Goal: Communication & Community: Participate in discussion

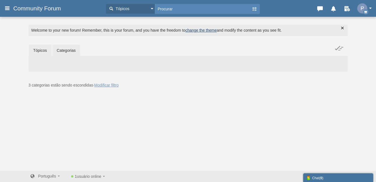
click at [45, 50] on link "Tópicos" at bounding box center [40, 50] width 23 height 12
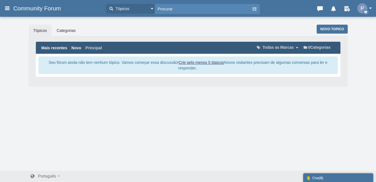
click at [81, 48] on link "Novo" at bounding box center [76, 48] width 10 height 6
click at [207, 62] on link "Crie pelo menos 5 tópicos" at bounding box center [201, 62] width 45 height 4
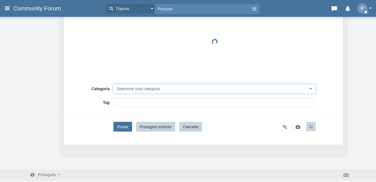
click at [154, 88] on span "Selecione uma categoria" at bounding box center [137, 88] width 43 height 4
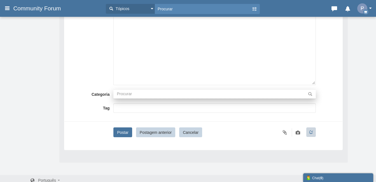
click at [89, 83] on div "Conteúdo div Excluindo o anexo ... getFilename get_filesize 0% Cancelar Fazendo…" at bounding box center [203, 43] width 269 height 86
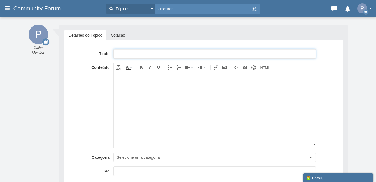
click at [140, 54] on input "text" at bounding box center [214, 54] width 202 height 10
click at [147, 56] on input "text" at bounding box center [214, 54] width 202 height 10
type input "p"
click at [199, 57] on input "POST QUESTÕES (TIRAR DÚVIDAS)" at bounding box center [214, 54] width 202 height 10
type input "POST QUESTÕES (TIRAR DÚVIDAS)"
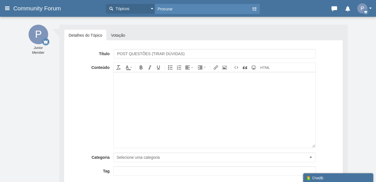
click at [186, 91] on body at bounding box center [214, 110] width 201 height 76
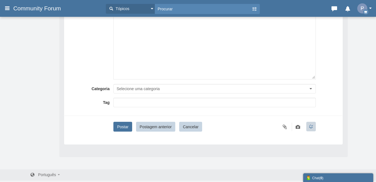
click at [151, 107] on div at bounding box center [214, 103] width 202 height 10
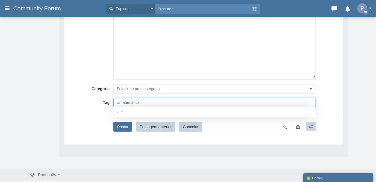
type input "#matemática"
click at [177, 96] on div "Título POST QUESTÕES (TIRAR DÚVIDAS) Conteúdo div Excluindo o anexo ... getFile…" at bounding box center [203, 55] width 269 height 151
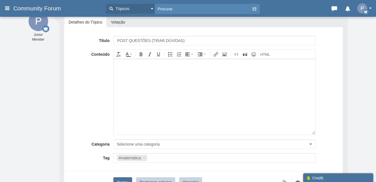
scroll to position [13, 0]
click at [168, 68] on div at bounding box center [214, 65] width 196 height 6
drag, startPoint x: 189, startPoint y: 40, endPoint x: 153, endPoint y: 41, distance: 36.4
click at [152, 41] on input "POST QUESTÕES (TIRAR DÚVIDAS)" at bounding box center [214, 41] width 202 height 10
type input "POST QUESTÕES"
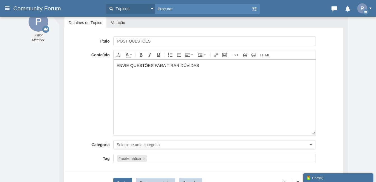
click at [210, 64] on div "ENVIE QUESTÕES PARA TIRAR DÚVIDAS" at bounding box center [214, 65] width 196 height 6
click at [205, 88] on body "ENVIE QUESTÕES PARA TIRAR DÚVIDAS." at bounding box center [214, 97] width 201 height 76
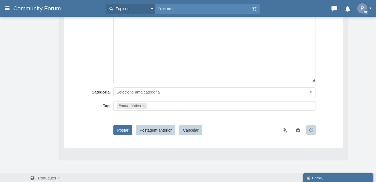
scroll to position [69, 0]
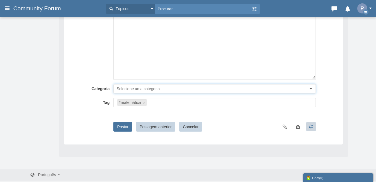
click at [148, 84] on button "Selecione uma categoria" at bounding box center [214, 89] width 202 height 10
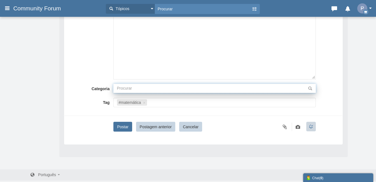
click at [147, 86] on input "text" at bounding box center [214, 88] width 202 height 9
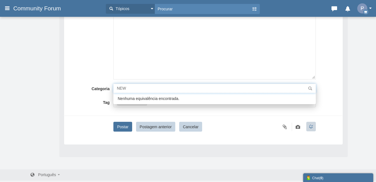
type input "NEW"
click at [152, 97] on span "Nenhuma equivalência encontrada." at bounding box center [214, 98] width 202 height 11
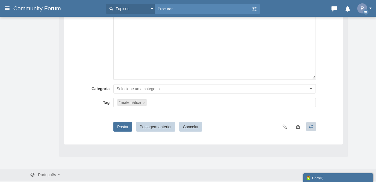
click at [151, 102] on input "text" at bounding box center [229, 103] width 163 height 6
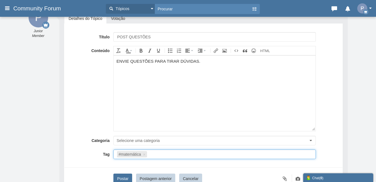
scroll to position [13, 0]
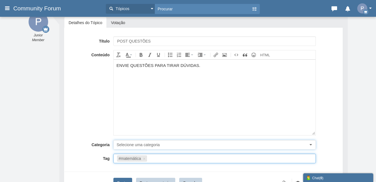
click at [152, 147] on button "Selecione uma categoria" at bounding box center [214, 145] width 202 height 10
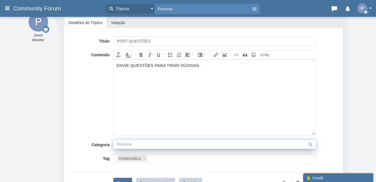
click at [152, 146] on input "text" at bounding box center [214, 144] width 202 height 9
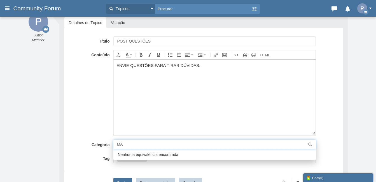
type input "M"
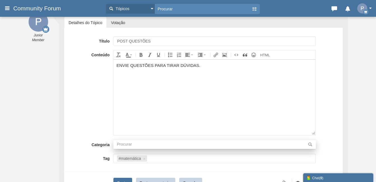
click at [104, 111] on div "Conteúdo div Excluindo o anexo ... getFilename get_filesize 0% Cancelar Fazendo…" at bounding box center [203, 93] width 269 height 86
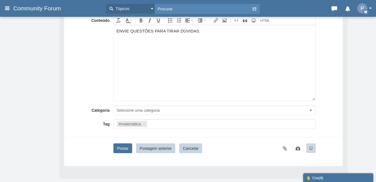
scroll to position [69, 0]
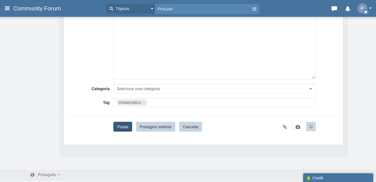
click at [121, 128] on button "Postar" at bounding box center [122, 127] width 18 height 10
click at [122, 128] on button "Postar" at bounding box center [122, 127] width 18 height 10
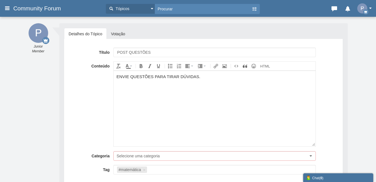
scroll to position [0, 0]
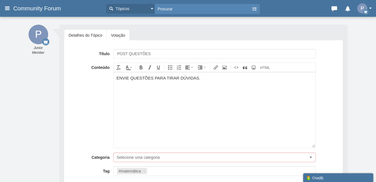
click at [118, 34] on link "Votação" at bounding box center [118, 35] width 23 height 11
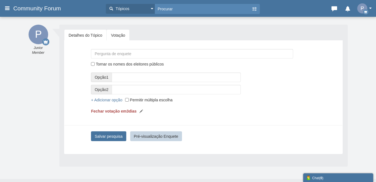
click at [91, 34] on link "Detalhes do Tópico" at bounding box center [85, 35] width 42 height 11
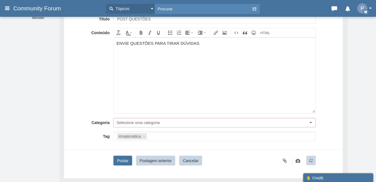
scroll to position [69, 0]
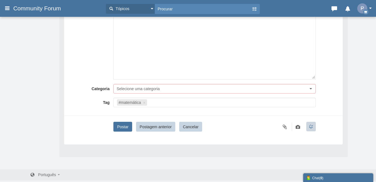
click at [148, 10] on button "Tópicos" at bounding box center [130, 9] width 49 height 10
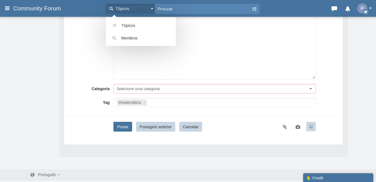
click at [148, 10] on button "Tópicos" at bounding box center [130, 9] width 49 height 10
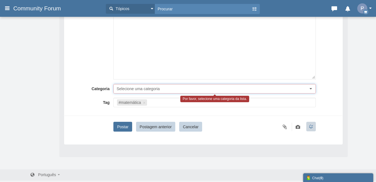
click at [136, 88] on span "Selecione uma categoria" at bounding box center [137, 88] width 43 height 4
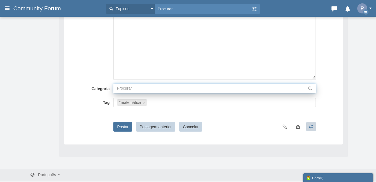
click at [136, 88] on input "text" at bounding box center [214, 88] width 202 height 9
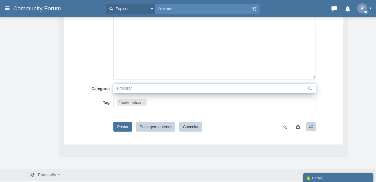
click at [136, 88] on input "text" at bounding box center [214, 88] width 202 height 9
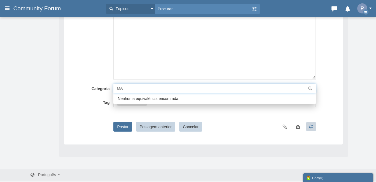
type input "M"
type input "d"
type input "questões"
click at [165, 100] on span "Nenhuma equivalência encontrada." at bounding box center [214, 98] width 202 height 11
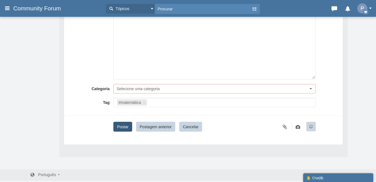
click at [126, 121] on div "Título POST QUESTÕES Conteúdo div Excluindo o anexo ... getFilename get_filesiz…" at bounding box center [203, 55] width 269 height 151
click at [126, 127] on button "Postar" at bounding box center [122, 127] width 18 height 10
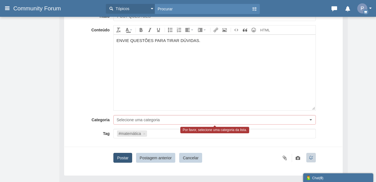
scroll to position [0, 0]
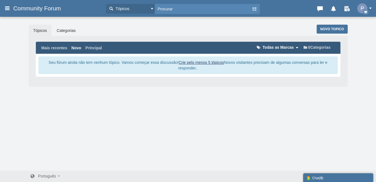
click at [280, 46] on span "Todas as Marcas" at bounding box center [277, 47] width 31 height 4
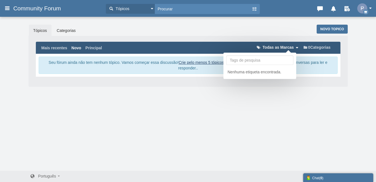
click at [280, 46] on span "Todas as Marcas" at bounding box center [277, 47] width 31 height 4
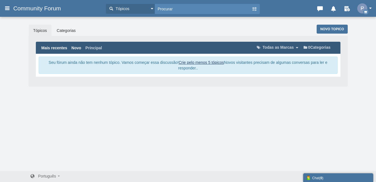
click at [55, 46] on link "Mais recentes" at bounding box center [54, 48] width 26 height 6
click at [66, 31] on link "Categorias" at bounding box center [66, 31] width 28 height 12
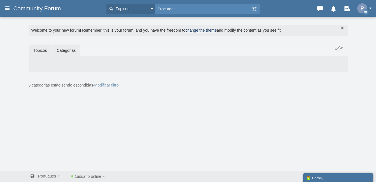
click at [40, 47] on link "Tópicos" at bounding box center [40, 50] width 23 height 12
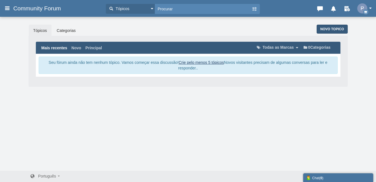
click at [326, 30] on span "Novo topico" at bounding box center [332, 29] width 24 height 4
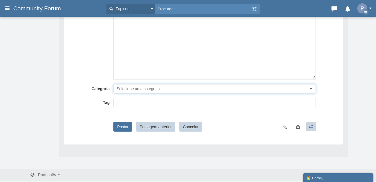
click at [153, 87] on span "Selecione uma categoria" at bounding box center [137, 88] width 43 height 4
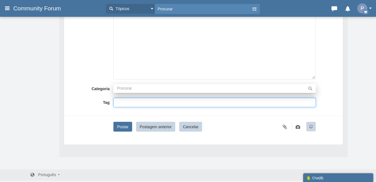
click at [140, 102] on input "text" at bounding box center [214, 103] width 194 height 6
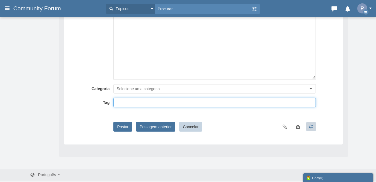
click at [155, 127] on button "Postagem anterior" at bounding box center [155, 127] width 39 height 10
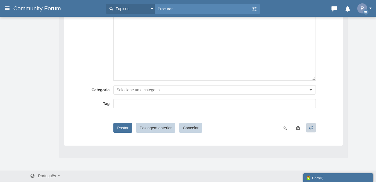
scroll to position [69, 0]
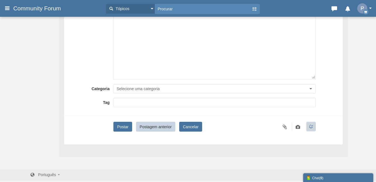
click at [186, 128] on button "Cancelar" at bounding box center [190, 127] width 23 height 10
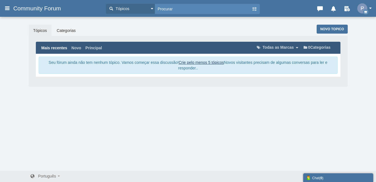
click at [137, 8] on button "Tópicos" at bounding box center [130, 9] width 49 height 10
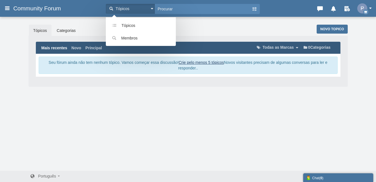
click at [138, 8] on button "Tópicos" at bounding box center [130, 9] width 49 height 10
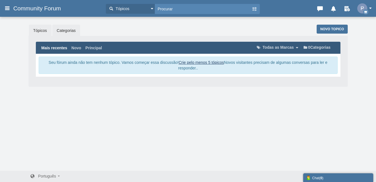
click at [78, 25] on link "Categorias" at bounding box center [66, 31] width 28 height 12
click at [72, 28] on link "Categorias" at bounding box center [66, 31] width 28 height 12
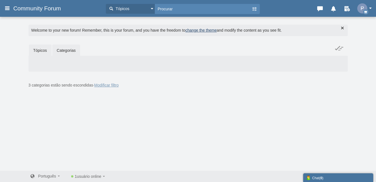
click at [34, 48] on link "Tópicos" at bounding box center [40, 50] width 23 height 12
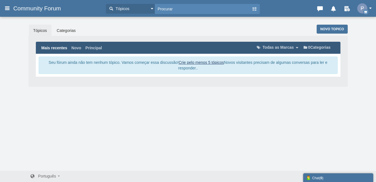
click at [195, 61] on link "Crie pelo menos 5 tópicos" at bounding box center [201, 62] width 45 height 4
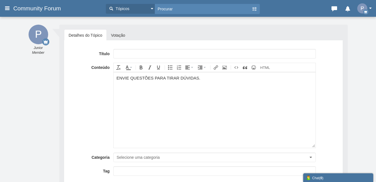
click at [147, 53] on input "text" at bounding box center [214, 54] width 202 height 10
type input "p"
type input "P"
type input "NEW"
click at [108, 79] on div "Conteúdo div Excluindo o anexo ... getFilename get_filesize 0% Cancelar Fazendo…" at bounding box center [203, 106] width 269 height 86
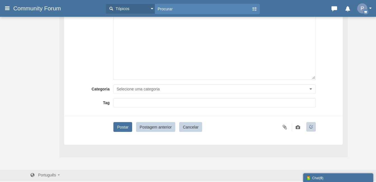
scroll to position [69, 0]
click at [142, 90] on span "Selecione uma categoria" at bounding box center [137, 88] width 43 height 4
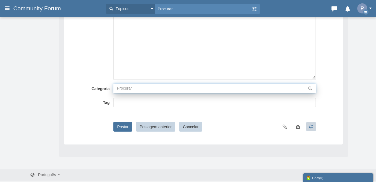
click at [142, 92] on input "text" at bounding box center [214, 88] width 202 height 9
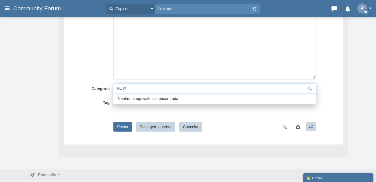
type input "NEW"
click at [148, 97] on span "Nenhuma equivalência encontrada." at bounding box center [214, 98] width 202 height 11
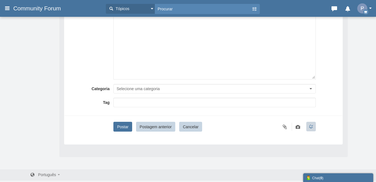
click at [144, 103] on input "text" at bounding box center [214, 103] width 194 height 6
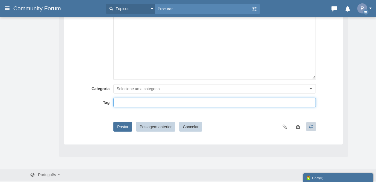
click at [144, 103] on input "text" at bounding box center [214, 103] width 194 height 6
type input "3"
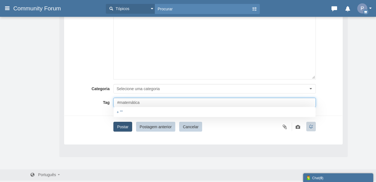
type input "#matemática"
click at [123, 126] on button "Postar" at bounding box center [122, 127] width 18 height 10
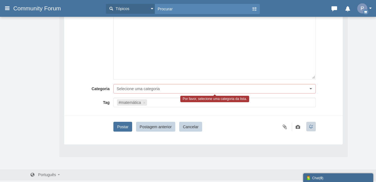
click at [318, 177] on div "Chat ( 0 )" at bounding box center [338, 178] width 64 height 6
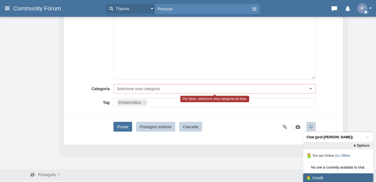
click at [319, 178] on div "Chat ( 0 )" at bounding box center [338, 178] width 64 height 6
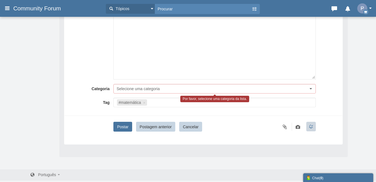
click at [153, 80] on div "Título NEW Conteúdo div Excluindo o anexo ... getFilename get_filesize 0% Cance…" at bounding box center [203, 55] width 269 height 151
click at [156, 90] on span "Selecione uma categoria" at bounding box center [137, 88] width 43 height 4
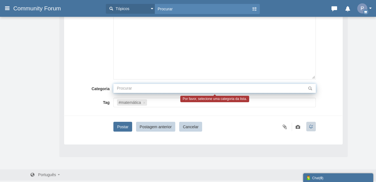
click at [146, 86] on input "text" at bounding box center [214, 88] width 202 height 9
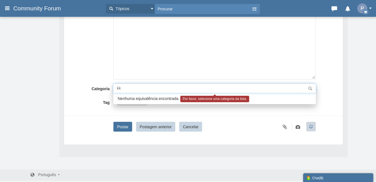
type input "k"
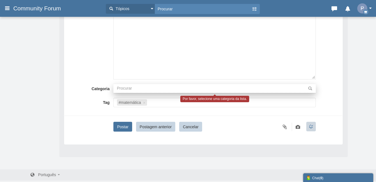
click at [131, 80] on div "Título NEW Conteúdo div Excluindo o anexo ... getFilename get_filesize 0% Cance…" at bounding box center [203, 55] width 269 height 151
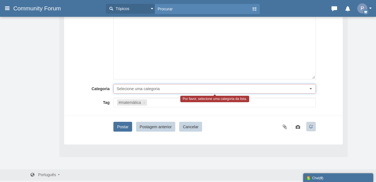
click at [133, 88] on span "Selecione uma categoria" at bounding box center [137, 88] width 43 height 4
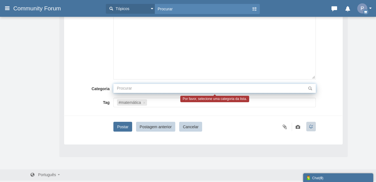
click at [143, 86] on input "text" at bounding box center [214, 88] width 202 height 9
paste input "https://symetmath.blogspot.com/p/forum.html?wtp=latest"
type input "https://symetmath.blogspot.com/p/forum.html?wtp=latest"
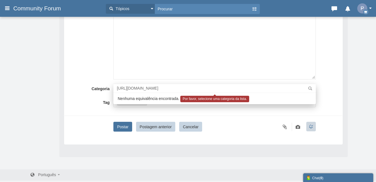
click at [92, 76] on div "Conteúdo div Excluindo o anexo ... getFilename get_filesize 0% Cancelar Fazendo…" at bounding box center [203, 37] width 269 height 86
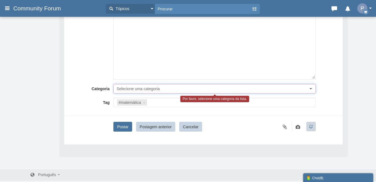
click at [145, 87] on span "Selecione uma categoria" at bounding box center [137, 88] width 43 height 4
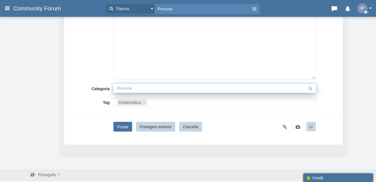
drag, startPoint x: 144, startPoint y: 88, endPoint x: 5, endPoint y: 70, distance: 139.9
click at [144, 88] on input "text" at bounding box center [214, 88] width 202 height 9
click at [104, 69] on div "Conteúdo div Excluindo o anexo ... getFilename get_filesize 0% Cancelar Fazendo…" at bounding box center [203, 37] width 269 height 86
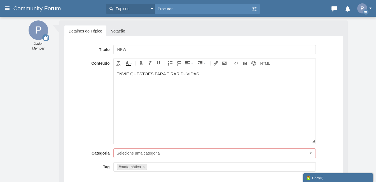
scroll to position [0, 0]
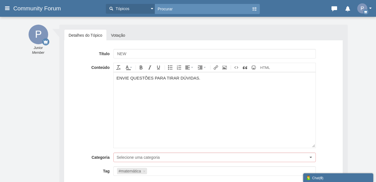
click at [159, 10] on input "text" at bounding box center [203, 9] width 97 height 10
click at [144, 10] on button "Tópicos" at bounding box center [130, 9] width 49 height 10
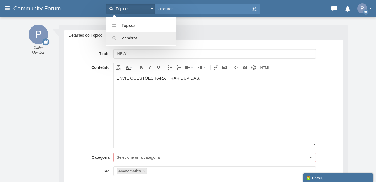
click at [137, 37] on span "Membros" at bounding box center [129, 38] width 16 height 4
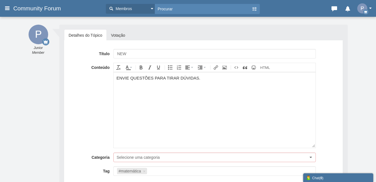
click at [138, 10] on button "Membros" at bounding box center [130, 9] width 49 height 10
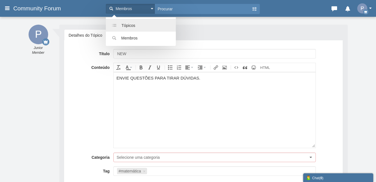
click at [133, 22] on link "Tópicos" at bounding box center [141, 25] width 70 height 13
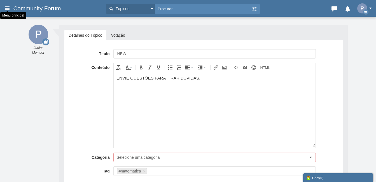
click at [8, 5] on icon at bounding box center [7, 8] width 6 height 10
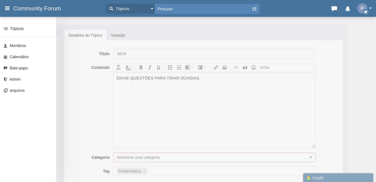
click at [93, 37] on div "Categorias Tópicos Procurar Membros Calendário Bate-papo Admin arquivos Novo to…" at bounding box center [188, 91] width 376 height 182
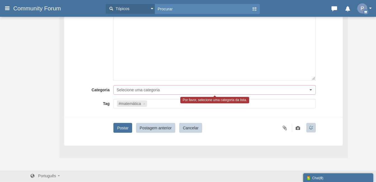
scroll to position [69, 0]
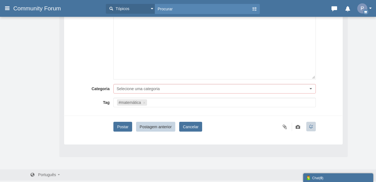
click at [196, 126] on button "Cancelar" at bounding box center [190, 127] width 23 height 10
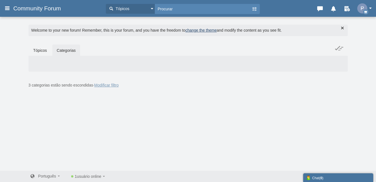
click at [123, 88] on div "3 categorias estão sendo escondidas · Modificar filtro" at bounding box center [188, 67] width 319 height 46
click at [116, 85] on link "Modificar filtro" at bounding box center [106, 85] width 24 height 4
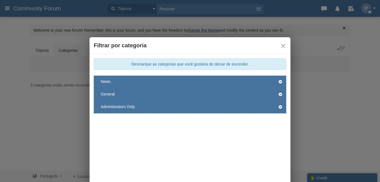
click at [118, 81] on li "News" at bounding box center [190, 82] width 192 height 13
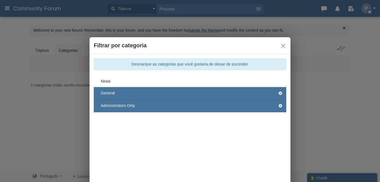
click at [117, 81] on li "News" at bounding box center [190, 81] width 192 height 11
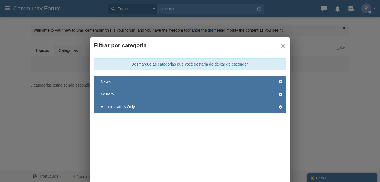
click at [223, 79] on li "News" at bounding box center [190, 82] width 192 height 13
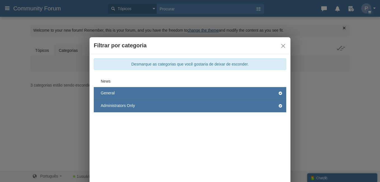
click at [220, 90] on li "General" at bounding box center [190, 93] width 192 height 13
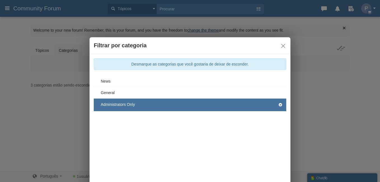
click at [218, 101] on li "Administrators Only" at bounding box center [190, 104] width 192 height 13
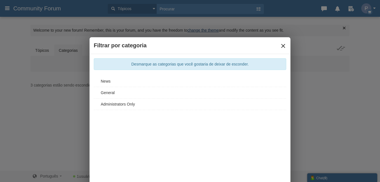
click at [285, 48] on button "×" at bounding box center [283, 46] width 6 height 6
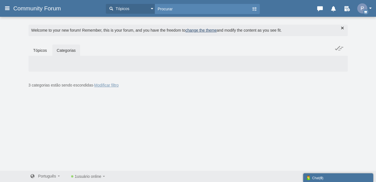
click at [201, 92] on div "Mensagens estão desligadas. Permitir que eles enviem ou recebam mensagens. Habi…" at bounding box center [188, 93] width 376 height 154
click at [112, 85] on link "Modificar filtro" at bounding box center [106, 85] width 24 height 4
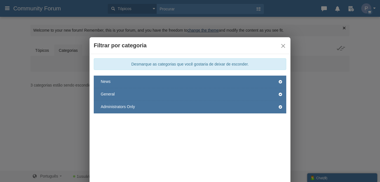
click at [200, 81] on li "News" at bounding box center [190, 82] width 192 height 13
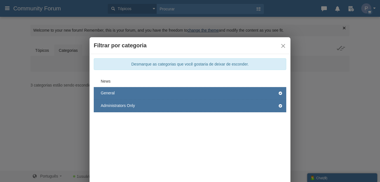
click at [201, 92] on li "General" at bounding box center [190, 93] width 192 height 13
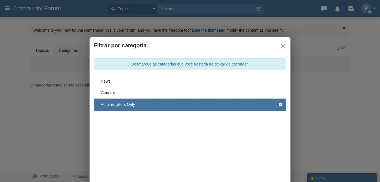
click at [199, 98] on li "General" at bounding box center [190, 92] width 192 height 11
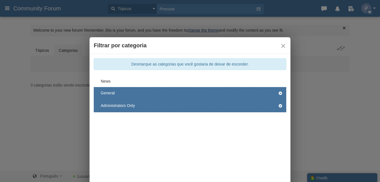
click at [198, 101] on li "Administrators Only" at bounding box center [190, 106] width 192 height 13
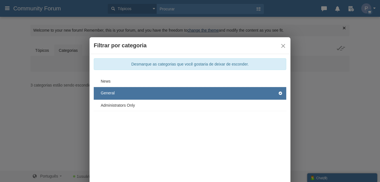
click at [199, 91] on li "General" at bounding box center [190, 93] width 192 height 13
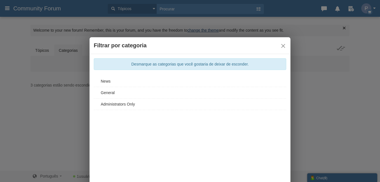
click at [211, 136] on div "Desmarque as categorias que você gostaria de deixar de esconder. News General A…" at bounding box center [190, 120] width 201 height 133
click at [246, 69] on div "Desmarque as categorias que você gostaria de deixar de esconder." at bounding box center [190, 64] width 192 height 12
click at [225, 62] on div "Desmarque as categorias que você gostaria de deixar de esconder." at bounding box center [190, 64] width 192 height 12
click at [284, 48] on button "×" at bounding box center [283, 46] width 6 height 6
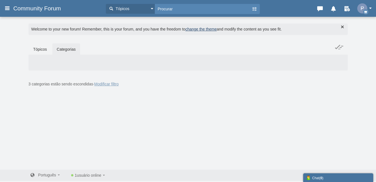
scroll to position [1, 0]
click at [64, 81] on span "3 categorias estão sendo escondidas · Modificar filtro" at bounding box center [74, 84] width 90 height 6
click at [107, 86] on link "Modificar filtro" at bounding box center [106, 85] width 24 height 4
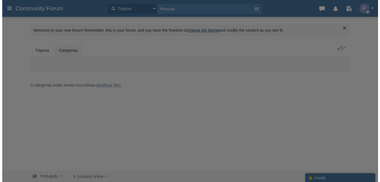
scroll to position [1, 0]
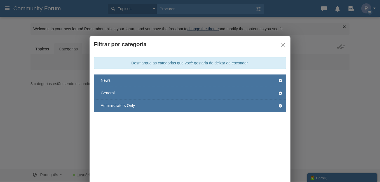
drag, startPoint x: 237, startPoint y: 123, endPoint x: 231, endPoint y: 124, distance: 5.9
click at [237, 123] on div "Desmarque as categorias que você gostaria de deixar de esconder. News General A…" at bounding box center [190, 119] width 201 height 133
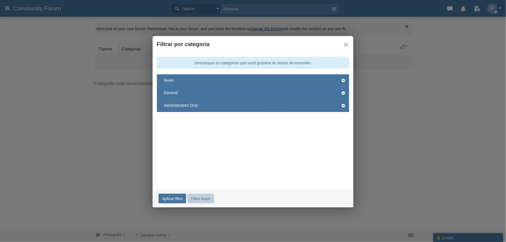
click at [323, 82] on li "News" at bounding box center [253, 80] width 192 height 13
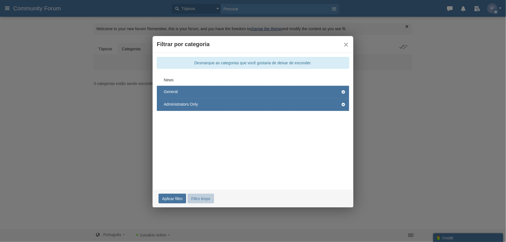
click at [321, 93] on li "General" at bounding box center [253, 92] width 192 height 13
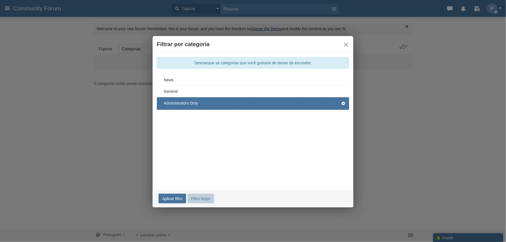
click at [316, 103] on li "Administrators Only" at bounding box center [253, 103] width 192 height 13
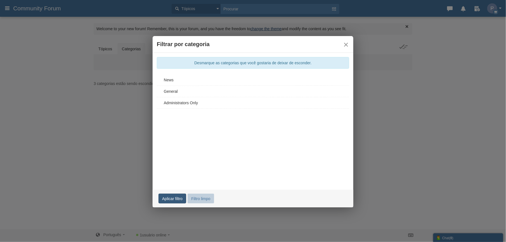
click at [177, 182] on link "Aplicar filtro" at bounding box center [173, 199] width 28 height 10
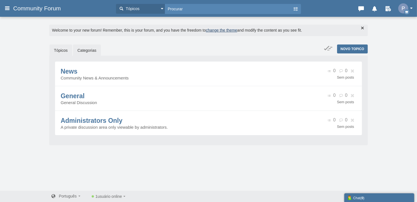
click at [51, 49] on link "Tópicos" at bounding box center [61, 50] width 23 height 12
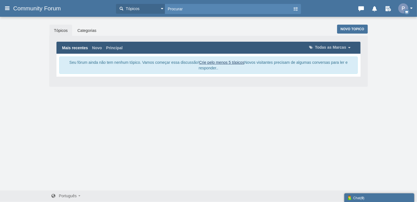
click at [214, 61] on link "Crie pelo menos 5 tópicos" at bounding box center [221, 62] width 45 height 4
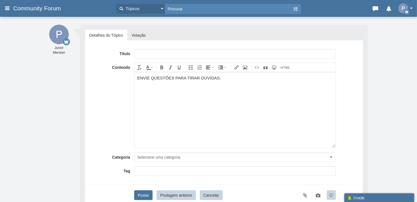
click at [203, 51] on input "text" at bounding box center [235, 54] width 202 height 10
type input "POST UMA QUESTÃO"
click at [224, 81] on body "ENVIE QUESTÕES PARA TIRAR DÚVIDAS." at bounding box center [234, 110] width 201 height 76
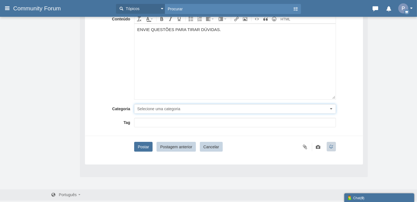
click at [171, 108] on span "Selecione uma categoria" at bounding box center [158, 109] width 43 height 4
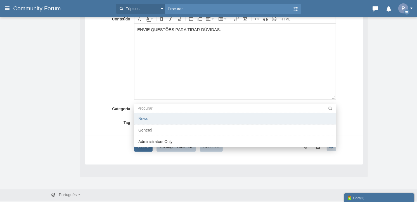
click at [162, 119] on li "News" at bounding box center [235, 118] width 202 height 11
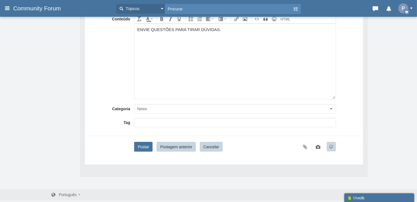
click at [162, 120] on input "text" at bounding box center [235, 123] width 194 height 6
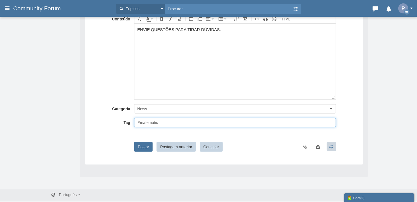
type input "#matemática"
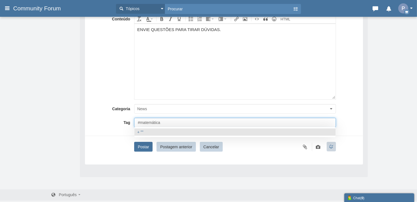
click at [180, 132] on div at bounding box center [235, 132] width 196 height 4
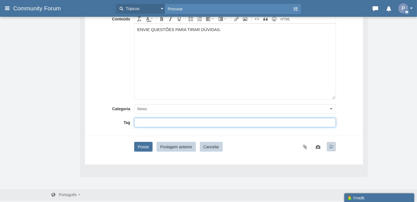
click at [147, 122] on input "text" at bounding box center [235, 123] width 194 height 6
type input "#matemática"
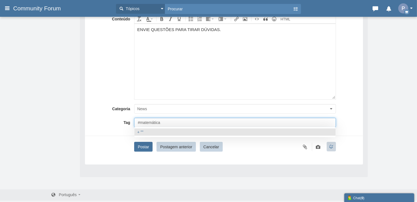
click at [147, 131] on div at bounding box center [235, 132] width 196 height 4
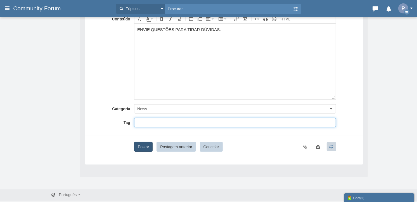
click at [143, 142] on button "Postar" at bounding box center [143, 147] width 18 height 10
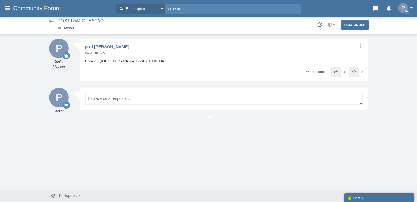
scroll to position [1, 0]
click at [108, 62] on div "ENVIE QUESTÕES PARA TIRAR DÚVIDAS." at bounding box center [224, 61] width 278 height 6
click at [102, 49] on div "Compartilhar Editar Mover Excluir Alterar propriedade Relatório prof.nathan Jun…" at bounding box center [224, 60] width 288 height 43
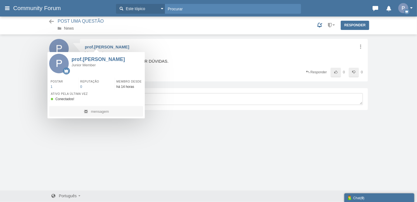
click at [127, 138] on div "Mensagens estão desligadas. Permitir que eles enviem ou recebam mensagens. Habi…" at bounding box center [208, 115] width 417 height 152
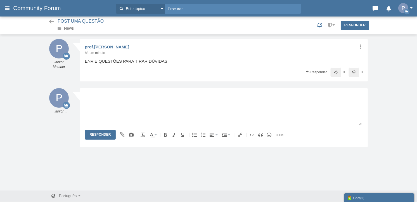
click at [137, 163] on div "Mensagens estão desligadas. Permitir que eles enviem ou recebam mensagens. Habi…" at bounding box center [208, 115] width 417 height 152
click at [48, 20] on icon at bounding box center [51, 22] width 7 height 6
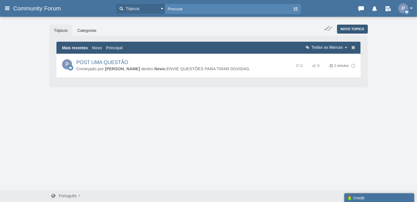
scroll to position [2, 0]
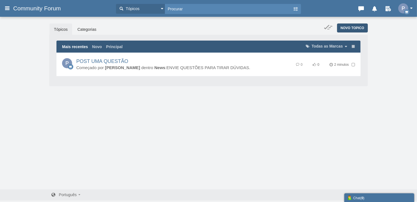
click at [352, 24] on link "Novo topico" at bounding box center [352, 28] width 31 height 9
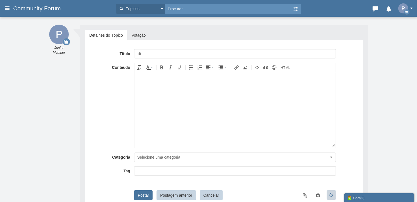
type input "d"
type input "I"
click at [208, 79] on div at bounding box center [235, 78] width 196 height 6
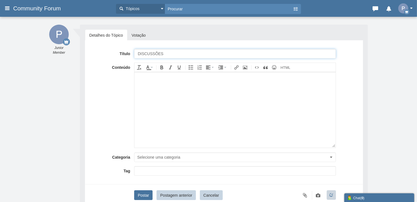
drag, startPoint x: 174, startPoint y: 49, endPoint x: 129, endPoint y: 51, distance: 45.1
click at [129, 51] on div "Título DISCUSSÕES" at bounding box center [224, 54] width 269 height 10
type input "Matemática do Dia a Dia"
click at [111, 87] on div "Conteúdo div Excluindo o anexo ... getFilename get_filesize 0% Cancelar Fazendo…" at bounding box center [224, 106] width 269 height 86
click at [153, 90] on body at bounding box center [234, 110] width 201 height 76
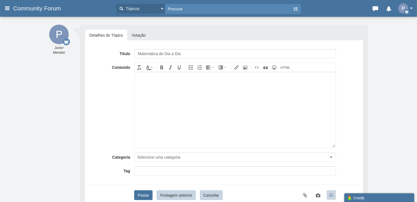
paste body
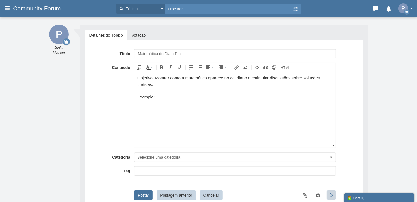
drag, startPoint x: 160, startPoint y: 95, endPoint x: 134, endPoint y: 77, distance: 32.0
click at [134, 77] on html "Objetivo: Mostrar como a matemática aparece no cotidiano e estimular discussões…" at bounding box center [234, 110] width 201 height 76
click at [134, 78] on div "div" at bounding box center [235, 105] width 202 height 85
click at [250, 83] on div "Objetivo: Mostrar como a matemática aparece no cotidiano e estimular discussões…" at bounding box center [235, 81] width 196 height 13
click at [157, 94] on div "Exemplo:" at bounding box center [235, 97] width 196 height 6
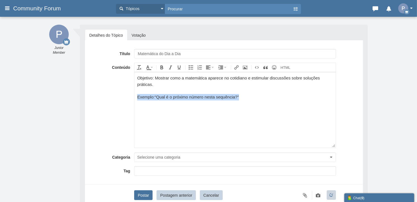
drag, startPoint x: 202, startPoint y: 94, endPoint x: 131, endPoint y: 96, distance: 70.8
click at [134, 96] on html "Objetivo: Mostrar como a matemática aparece no cotidiano e estimular discussões…" at bounding box center [234, 110] width 201 height 76
click at [335, 101] on body "Objetivo: Mostrar como a matemática aparece no cotidiano e estimular discussões…" at bounding box center [234, 110] width 201 height 76
click at [360, 105] on div "Título Matemática do Dia a Dia Conteúdo div Excluindo o anexo ... getFilename g…" at bounding box center [224, 126] width 278 height 173
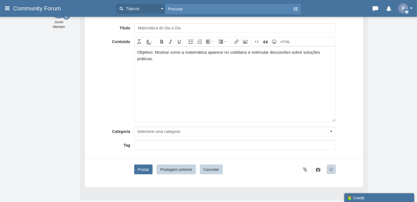
scroll to position [49, 0]
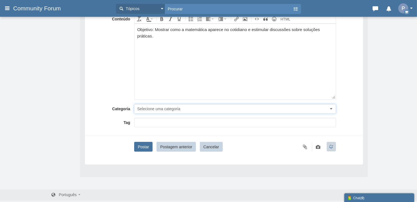
click at [182, 105] on button "Selecione uma categoria" at bounding box center [235, 109] width 202 height 10
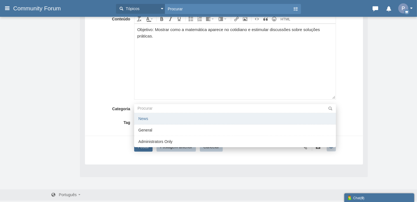
click at [149, 119] on li "News" at bounding box center [235, 118] width 202 height 11
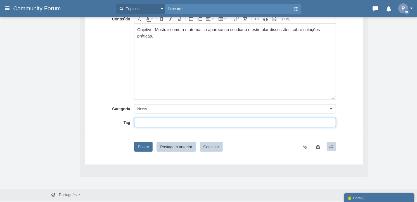
click at [150, 120] on input "text" at bounding box center [235, 123] width 194 height 6
click at [147, 143] on button "Postar" at bounding box center [143, 147] width 18 height 10
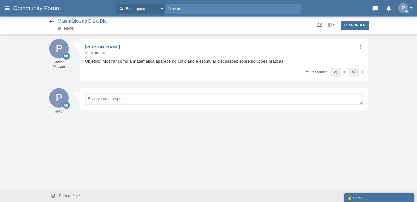
click at [46, 20] on link at bounding box center [50, 22] width 10 height 10
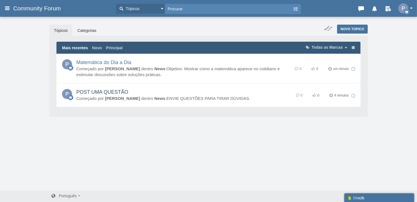
click at [128, 93] on link "POST UMA QUESTÃO" at bounding box center [102, 92] width 52 height 6
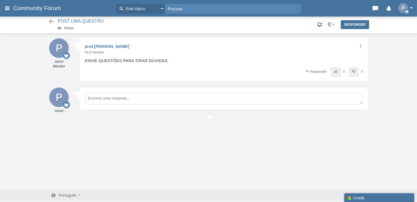
scroll to position [1, 0]
click at [360, 45] on icon at bounding box center [360, 46] width 5 height 4
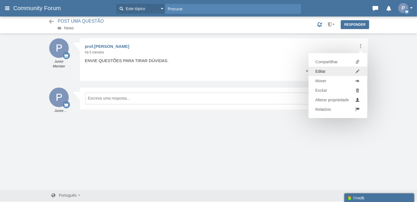
click at [323, 72] on span "Editar" at bounding box center [321, 72] width 10 height 6
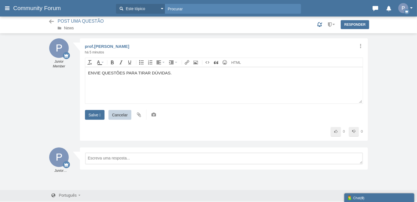
scroll to position [0, 0]
click at [90, 21] on span "POST UMA QUESTÃO" at bounding box center [81, 21] width 46 height 5
click at [108, 22] on small at bounding box center [110, 21] width 6 height 5
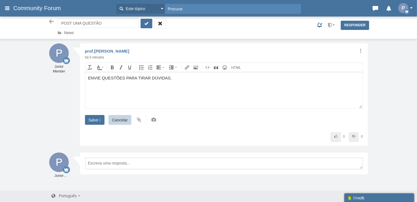
drag, startPoint x: 107, startPoint y: 22, endPoint x: 66, endPoint y: 23, distance: 40.9
click at [66, 23] on input "POST UMA QUESTÃO" at bounding box center [98, 23] width 81 height 10
type input "Post uma Questão"
click at [149, 24] on button "submit" at bounding box center [147, 24] width 12 height 10
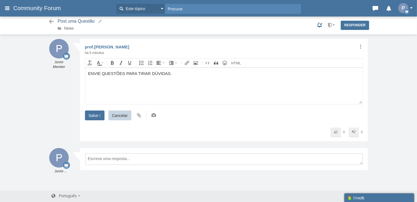
click at [142, 29] on div "Post uma Questão News Selecione as postagens Excluir Bloqueio Mover PIN" at bounding box center [208, 25] width 327 height 14
drag, startPoint x: 172, startPoint y: 73, endPoint x: 90, endPoint y: 73, distance: 82.3
click at [90, 73] on div "ENVIE QUESTÕES PARA TIRAR DÚVIDAS." at bounding box center [224, 74] width 272 height 6
click at [224, 114] on div "div <div>ENVIE QUESTÕES PARA TIRAR DÚVIDAS.</div> Salve  Cancelar Excluindo o …" at bounding box center [224, 91] width 278 height 66
click at [195, 73] on div "Está com dúvida em algum situação-problema? Envie para que pessoas possam anali…" at bounding box center [224, 74] width 272 height 6
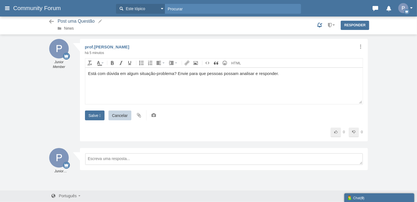
click at [190, 74] on div "Está com dúvida em algum situação-problema? Envie para que pessoas possam anali…" at bounding box center [224, 74] width 272 height 6
click at [189, 74] on div "Está com dúvida em algum situação-problema? Envie para que pessoas possam anali…" at bounding box center [224, 74] width 272 height 6
click at [272, 74] on div "Está com dúvida em algum situação-problema? Envie para que pessoas possam anali…" at bounding box center [224, 74] width 272 height 6
click at [288, 76] on div "Está com dúvida em algum situação-problema? Envie para que pessoas possam anali…" at bounding box center [224, 74] width 272 height 6
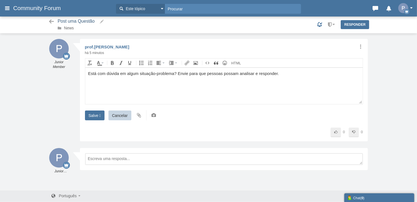
scroll to position [2, 0]
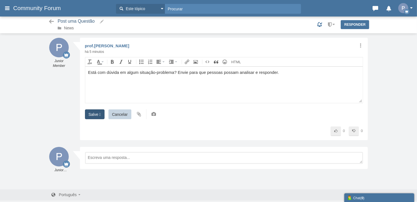
click at [98, 113] on input "Salve " at bounding box center [95, 114] width 20 height 10
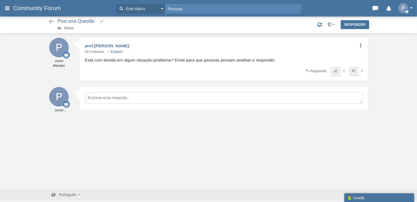
click at [360, 45] on icon at bounding box center [360, 45] width 5 height 4
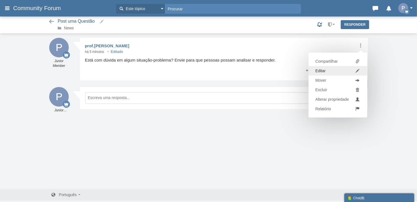
click at [323, 68] on span "Editar" at bounding box center [321, 71] width 10 height 6
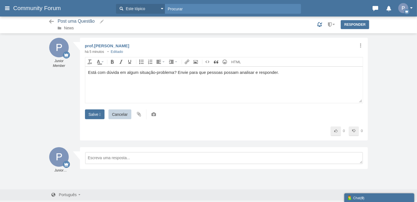
scroll to position [0, 0]
click at [138, 72] on div "Está com dúvida em algum situação-problema? Envie para que pessoas possam anali…" at bounding box center [224, 72] width 272 height 6
click at [161, 72] on div "Está com dúvida em algum situação-problema? Envie para que pessoas possam anali…" at bounding box center [224, 72] width 272 height 6
click at [189, 80] on body "Está com dúvida em algum situação-problema? Envie para que pessoas possam anali…" at bounding box center [224, 85] width 278 height 36
click at [255, 80] on body "Está com dúvida em algum situação-problema? Envie para que pessoas possam anali…" at bounding box center [224, 85] width 278 height 36
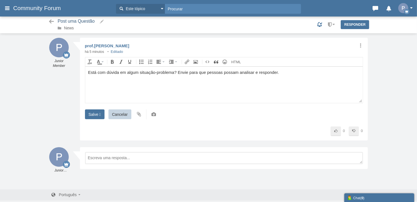
click at [292, 78] on body "Está com dúvida em algum situação-problema? Envie para que pessoas possam anali…" at bounding box center [224, 85] width 278 height 36
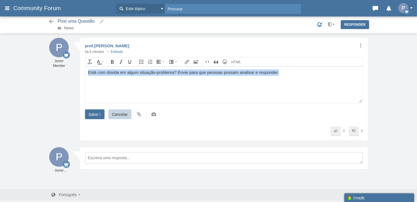
drag, startPoint x: 297, startPoint y: 74, endPoint x: 161, endPoint y: 137, distance: 150.4
click at [85, 71] on html "Está com dúvida em algum situação-problema? Envie para que pessoas possam anali…" at bounding box center [224, 85] width 278 height 36
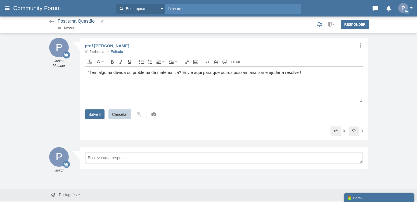
click at [89, 70] on div "“Tem alguma dúvida ou problema de matemática? Envie aqui para que outros possam…" at bounding box center [224, 72] width 272 height 6
click at [308, 74] on div "Tem alguma dúvida ou problema de matemática? Envie aqui para que outros possam …" at bounding box center [224, 72] width 272 height 6
click at [98, 112] on input "Salve " at bounding box center [95, 114] width 20 height 10
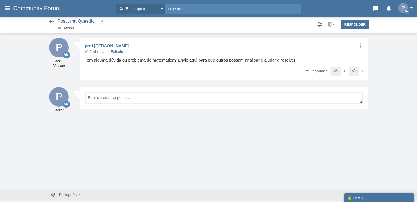
click at [51, 22] on icon at bounding box center [51, 22] width 7 height 6
